Goal: Answer question/provide support

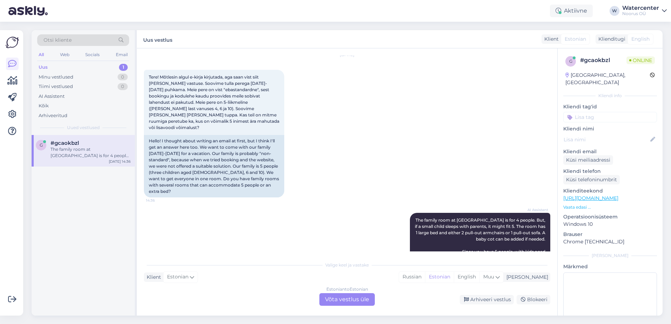
scroll to position [22, 0]
click at [341, 304] on div "Estonian to Estonian Võta vestlus üle" at bounding box center [346, 300] width 55 height 13
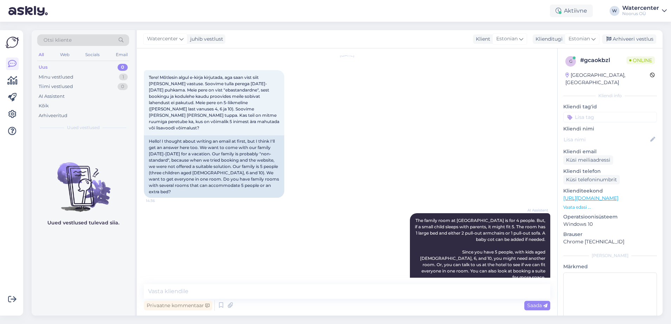
click at [167, 38] on span "Watercenter" at bounding box center [162, 39] width 31 height 8
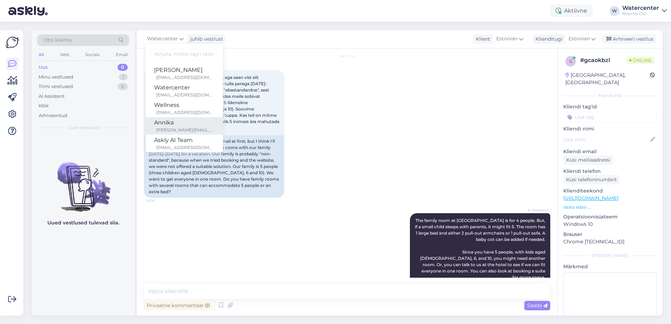
click at [191, 124] on div "Annika" at bounding box center [184, 123] width 60 height 8
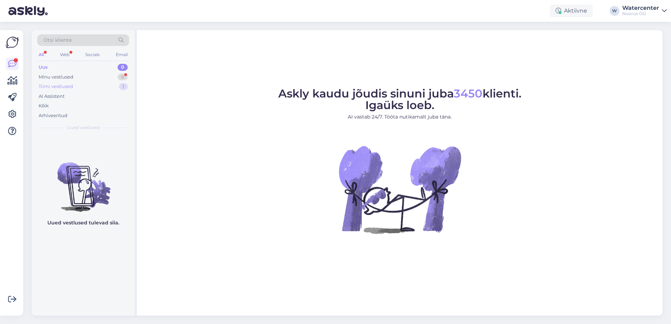
click at [78, 88] on div "Tiimi vestlused 1" at bounding box center [83, 87] width 92 height 10
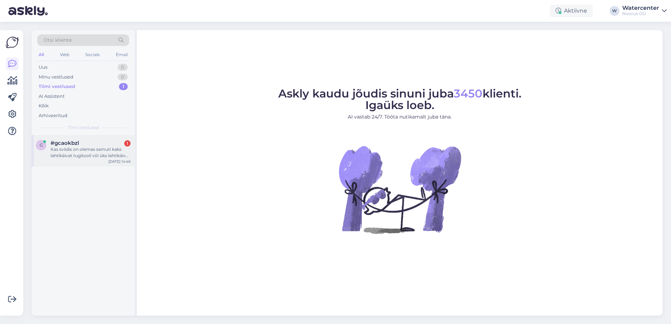
click at [95, 151] on div "Kas sviidis on olemas samuti kaks lahtikäivat tugitooli või üks lahtikäiv diiva…" at bounding box center [91, 152] width 80 height 13
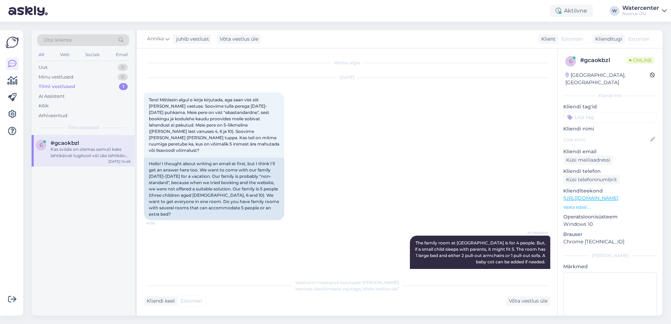
scroll to position [164, 0]
